Goal: Check status: Check status

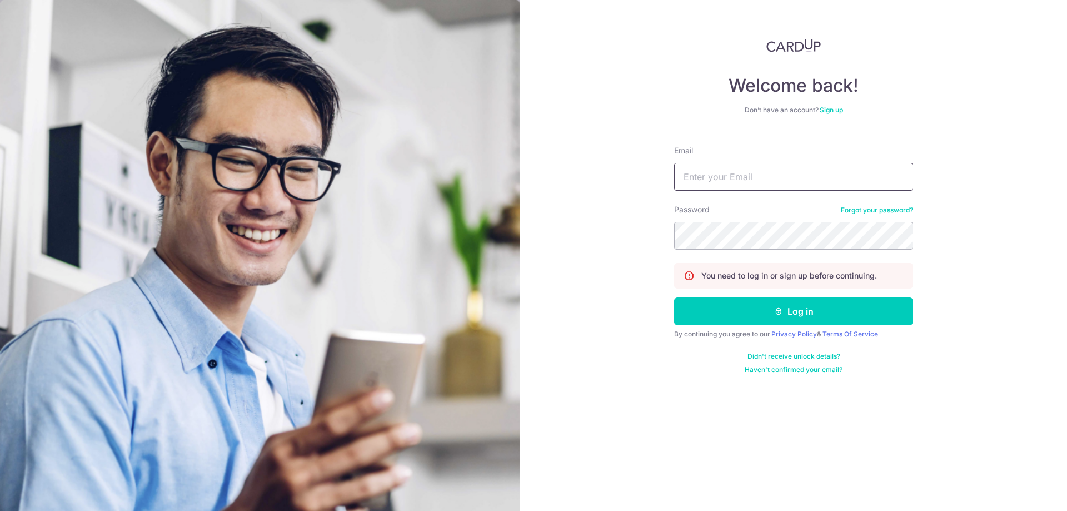
drag, startPoint x: 0, startPoint y: 0, endPoint x: 753, endPoint y: 181, distance: 774.7
click at [753, 181] on input "Email" at bounding box center [793, 177] width 239 height 28
type input "[EMAIL_ADDRESS][DOMAIN_NAME]"
click at [674, 297] on button "Log in" at bounding box center [793, 311] width 239 height 28
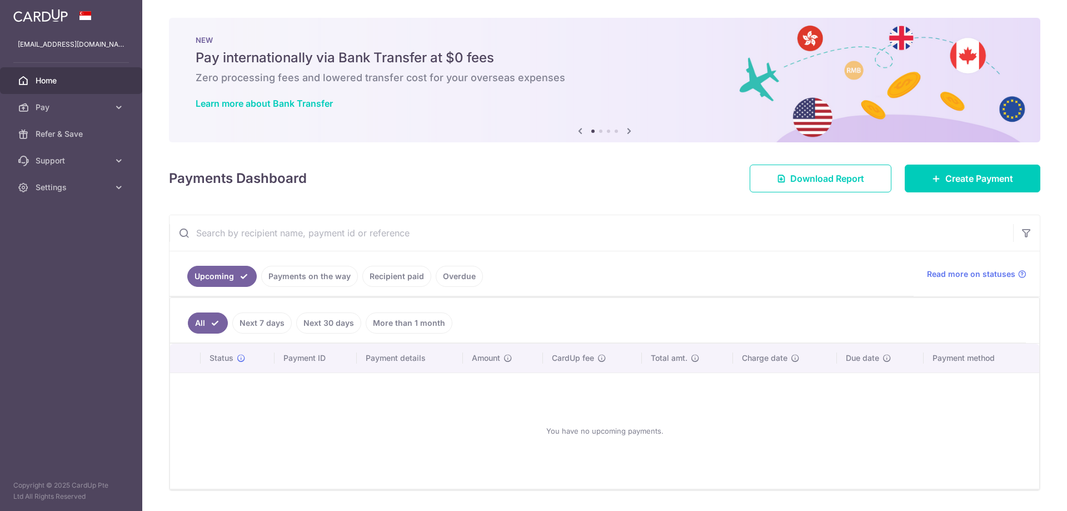
click at [317, 275] on link "Payments on the way" at bounding box center [309, 276] width 97 height 21
